Goal: Contribute content

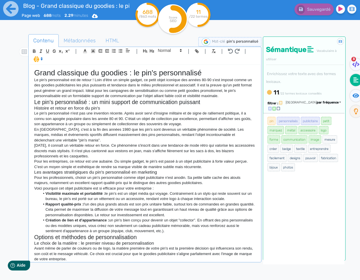
click at [19, 5] on div "Blog - Grand classique du goodies : le pin's personnalisé Page web 688 mots 2.2…" at bounding box center [66, 14] width 133 height 28
click at [10, 7] on icon at bounding box center [10, 8] width 15 height 15
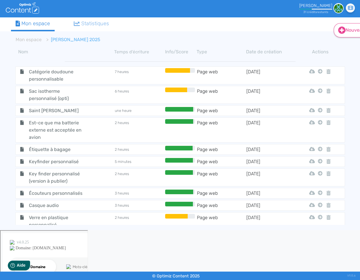
click at [342, 31] on icon at bounding box center [341, 30] width 7 height 7
click at [343, 51] on div "Contenu Dossier" at bounding box center [357, 52] width 46 height 28
click at [345, 46] on button "Contenu" at bounding box center [357, 44] width 46 height 9
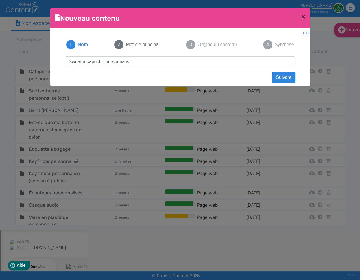
type input "Sweat à capuche personnalisé"
click button "Suivant" at bounding box center [283, 77] width 23 height 11
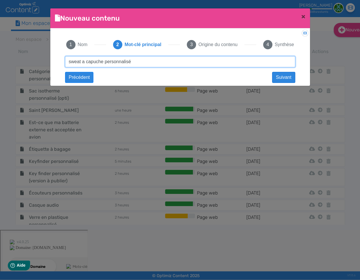
type input "sweat a capuche personnalisé"
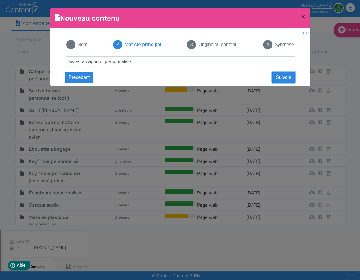
click at [279, 76] on button "Suivant" at bounding box center [283, 77] width 23 height 11
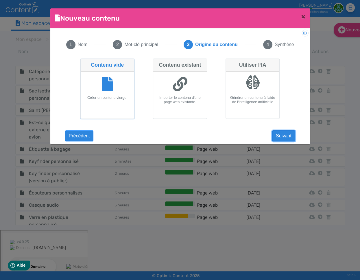
click at [290, 133] on button "Suivant" at bounding box center [283, 135] width 23 height 11
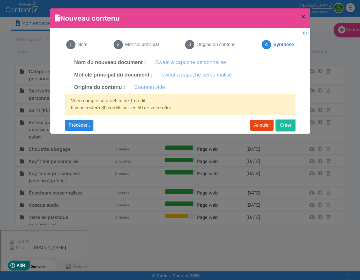
click at [287, 125] on button "Créer" at bounding box center [285, 125] width 19 height 11
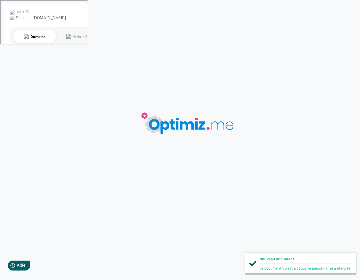
type input "Sweat à capuche personnalisé"
